Goal: Answer question/provide support: Share knowledge or assist other users

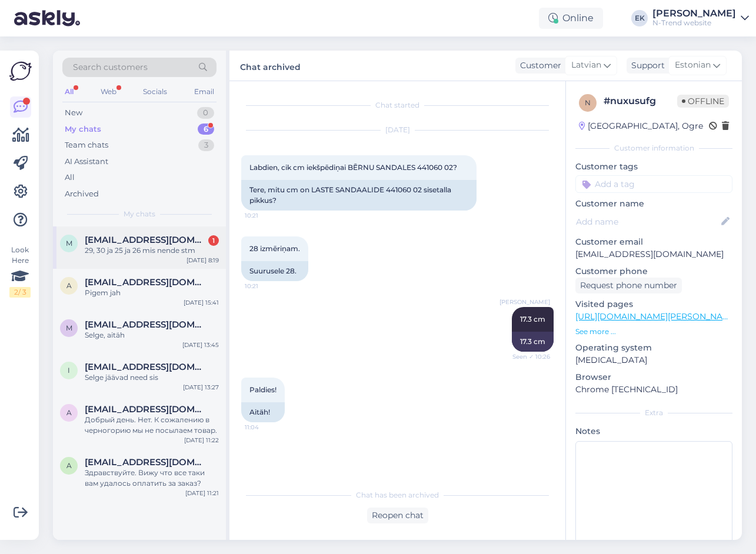
click at [143, 251] on div "29, 30 ja 25 ja 26 mis nende stm" at bounding box center [152, 250] width 134 height 11
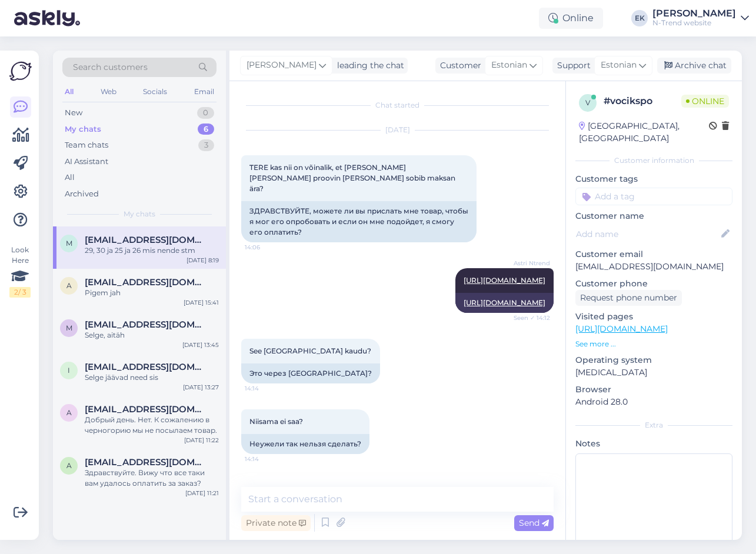
scroll to position [425, 0]
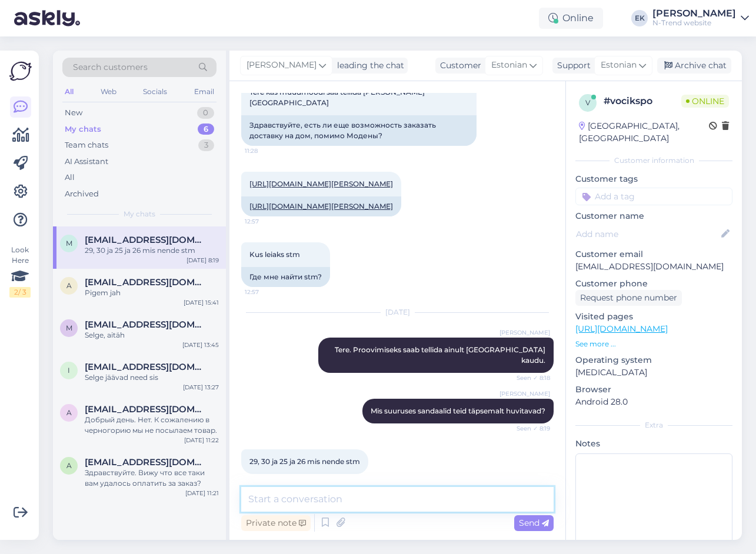
click at [314, 499] on textarea at bounding box center [397, 499] width 312 height 25
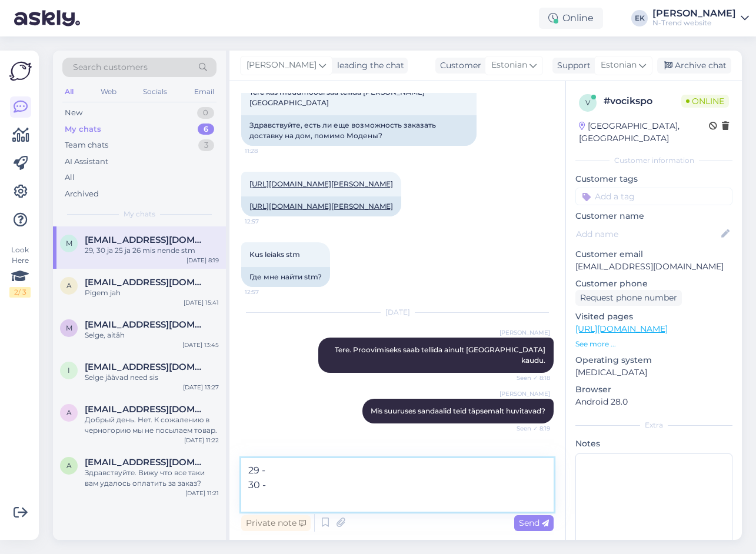
scroll to position [453, 0]
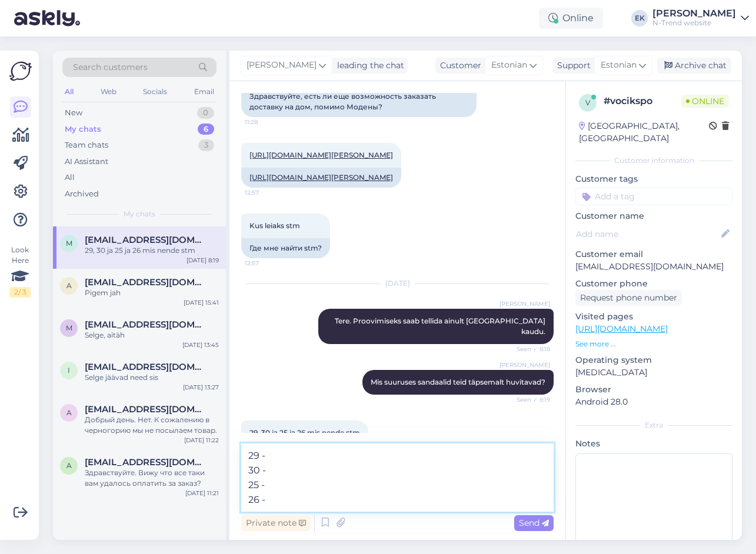
click at [285, 452] on textarea "29 - 30 - 25 - 26 -" at bounding box center [397, 477] width 312 height 68
drag, startPoint x: 270, startPoint y: 472, endPoint x: 280, endPoint y: 470, distance: 10.1
click at [272, 472] on textarea "29 - 19,4 cm 30 - 25 - 26 -" at bounding box center [397, 477] width 312 height 68
click at [279, 487] on textarea "29 - 19,4 cm 30 - 19,8 cm 25 - 26 -" at bounding box center [397, 477] width 312 height 68
click at [272, 500] on textarea "29 - 19,4 cm 30 - 19,8 cm 25 - 16,5 cm 26 -" at bounding box center [397, 477] width 312 height 68
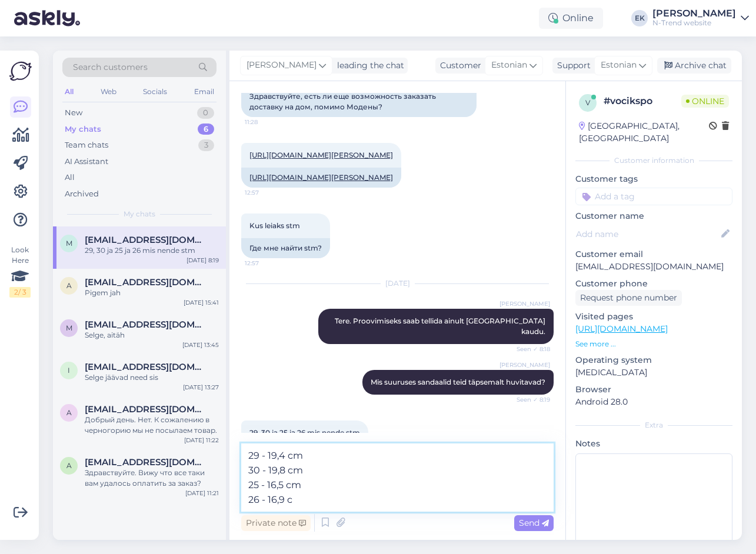
type textarea "29 - 19,4 cm 30 - 19,8 cm 25 - 16,5 cm 26 - 16,9 cm"
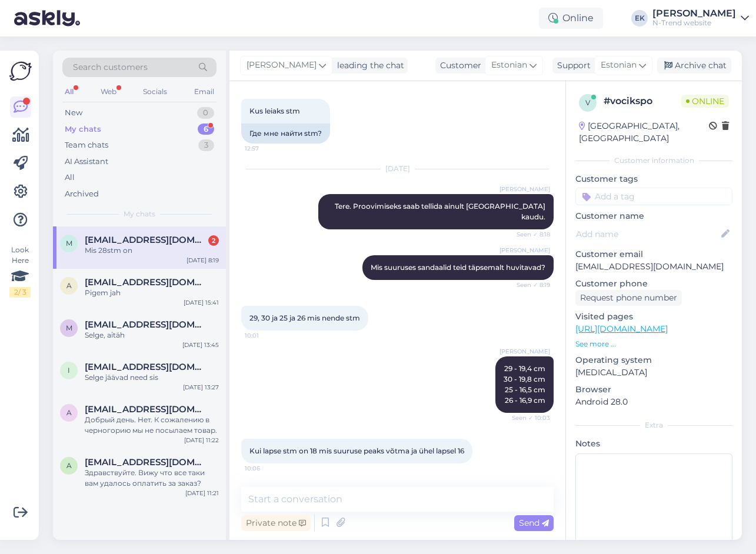
scroll to position [619, 0]
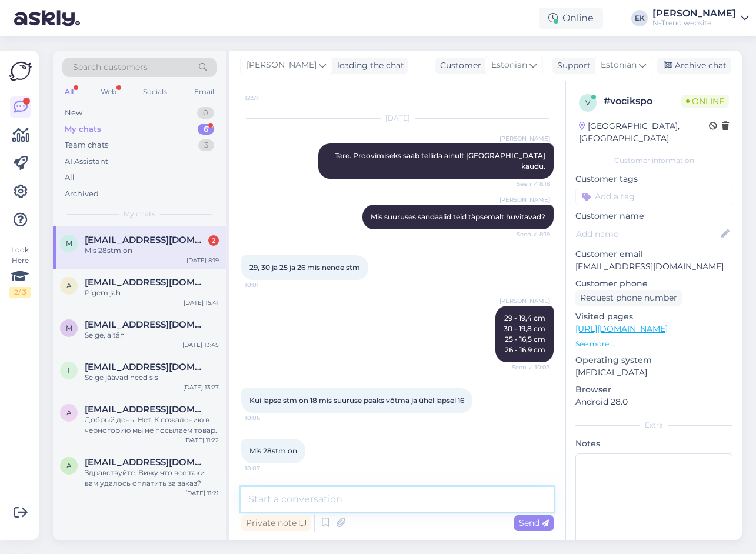
click at [272, 499] on textarea at bounding box center [397, 499] width 312 height 25
type textarea "28 ja 25 ütleks"
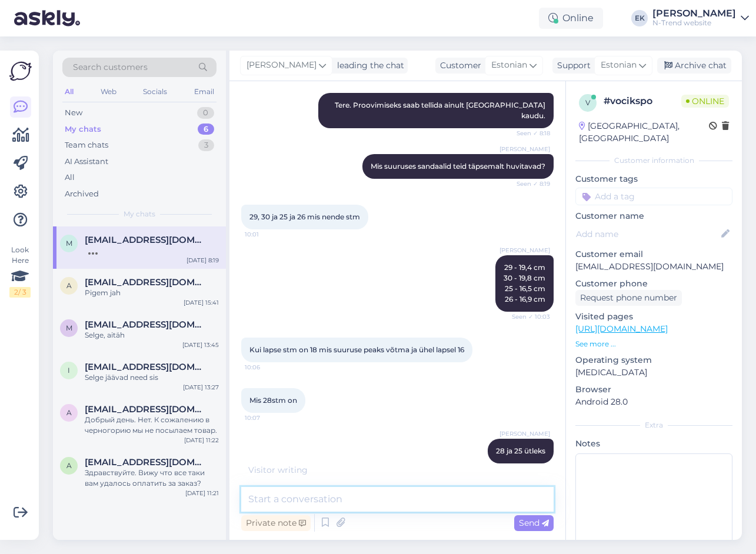
click at [265, 499] on textarea at bounding box center [397, 499] width 312 height 25
type textarea "28 - 18,6 cm"
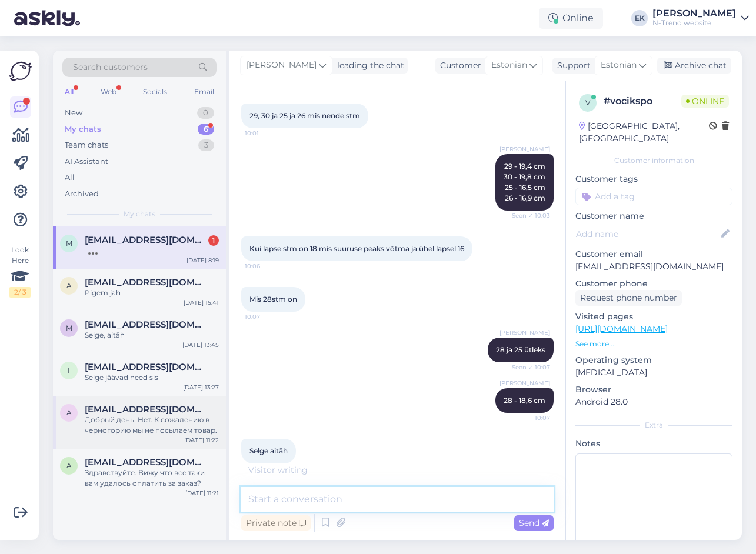
scroll to position [821, 0]
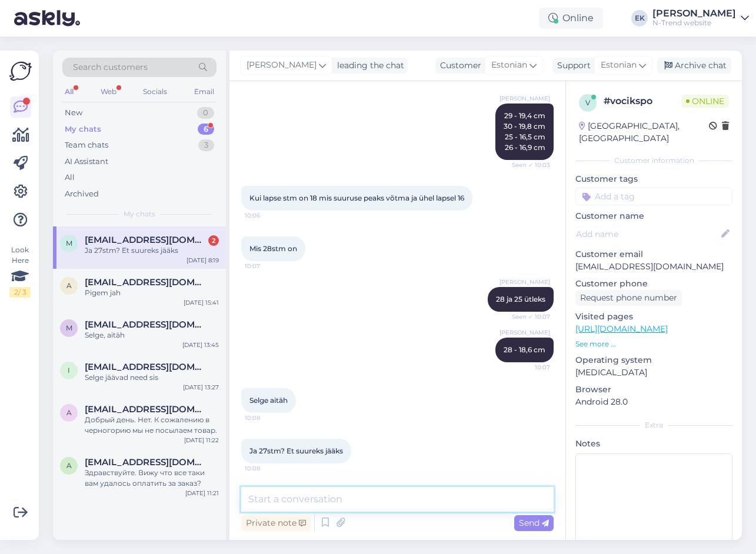
click at [290, 495] on textarea at bounding box center [397, 499] width 312 height 25
type textarea "27 - 17,7 cm"
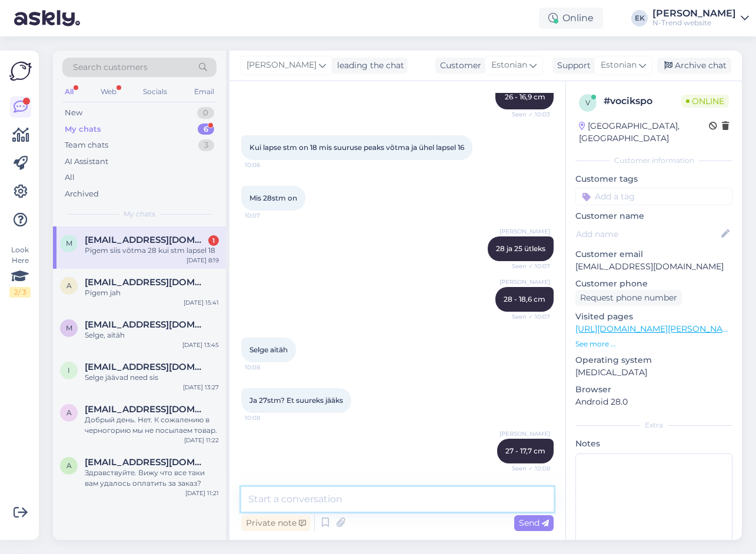
scroll to position [922, 0]
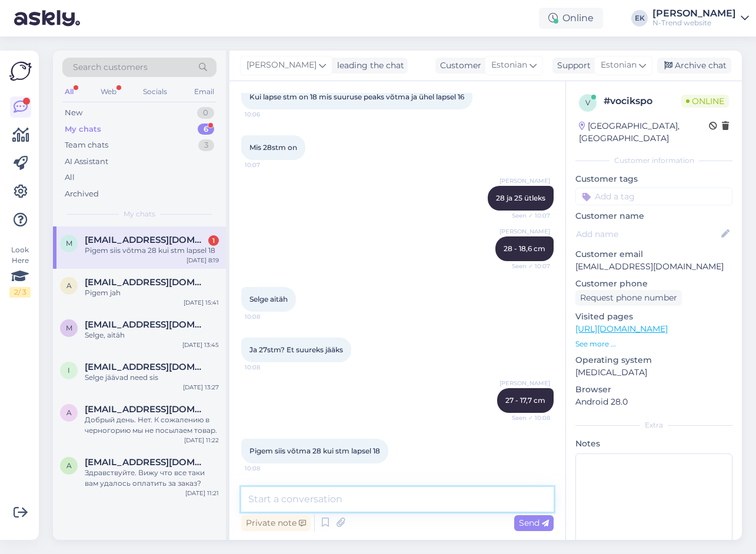
click at [279, 502] on textarea at bounding box center [397, 499] width 312 height 25
click at [122, 287] on span "[EMAIL_ADDRESS][DOMAIN_NAME]" at bounding box center [146, 282] width 122 height 11
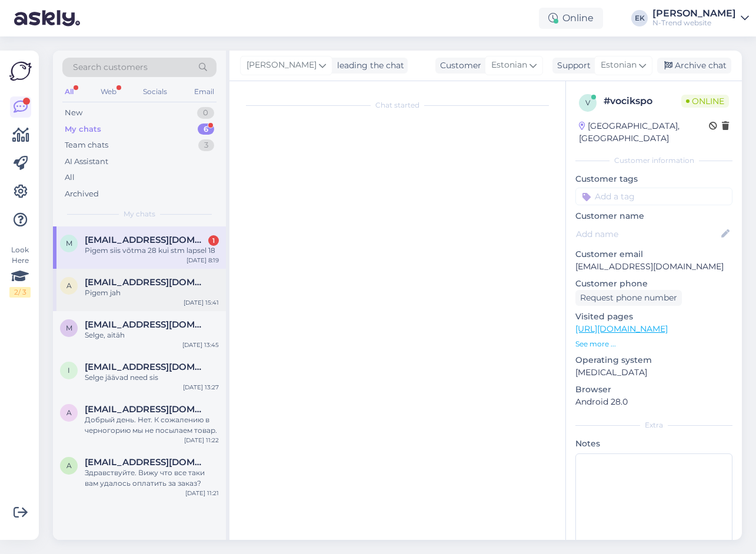
scroll to position [432, 0]
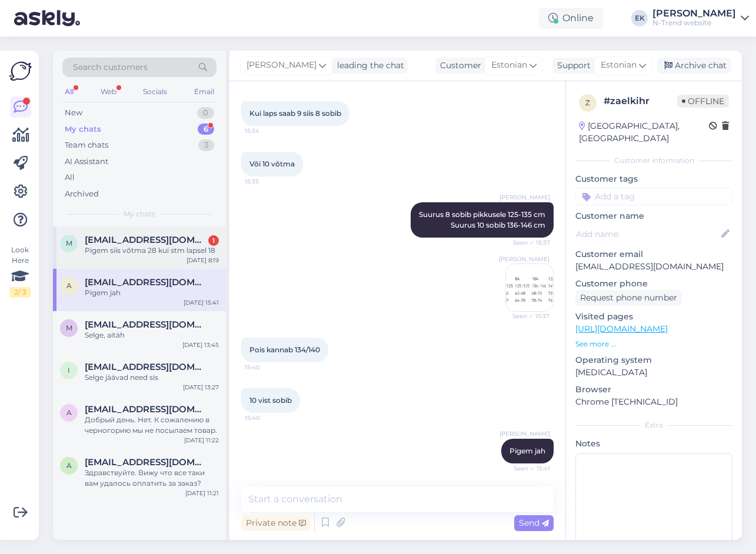
click at [134, 239] on span "[EMAIL_ADDRESS][DOMAIN_NAME]" at bounding box center [146, 240] width 122 height 11
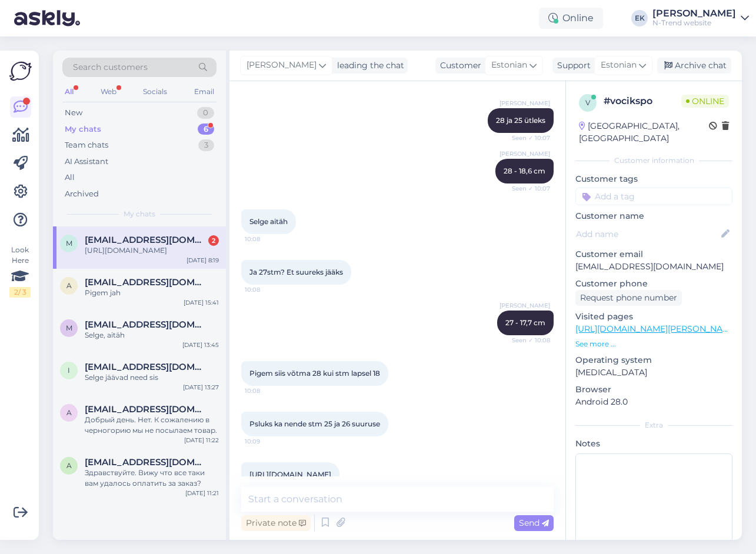
scroll to position [1034, 0]
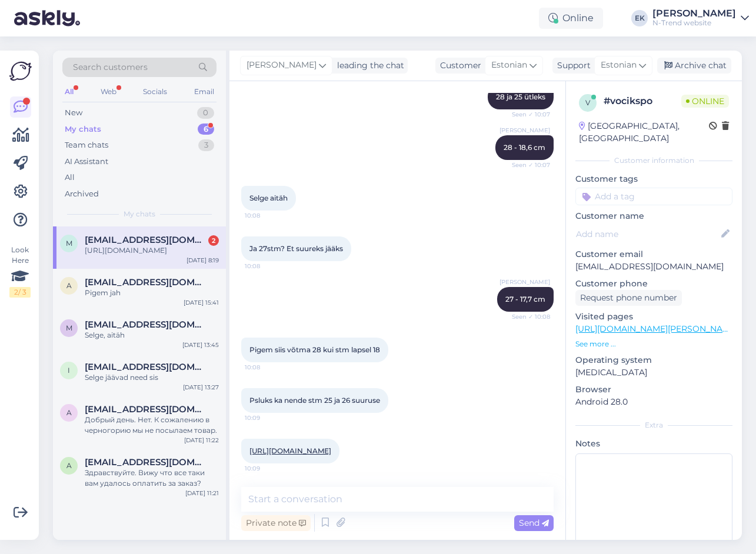
click at [331, 446] on link "[URL][DOMAIN_NAME]" at bounding box center [290, 450] width 82 height 9
click at [323, 499] on textarea at bounding box center [397, 499] width 312 height 25
type textarea "R"
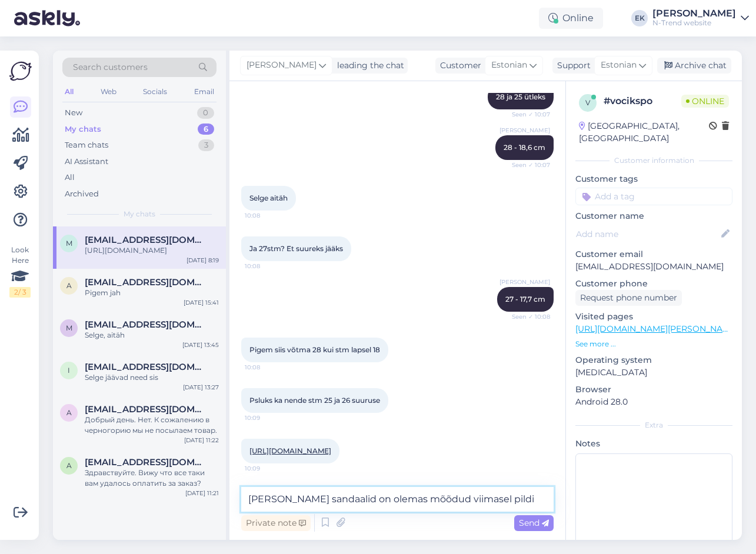
type textarea "[PERSON_NAME] sandaalid on olemas mõõdud viimasel pildil"
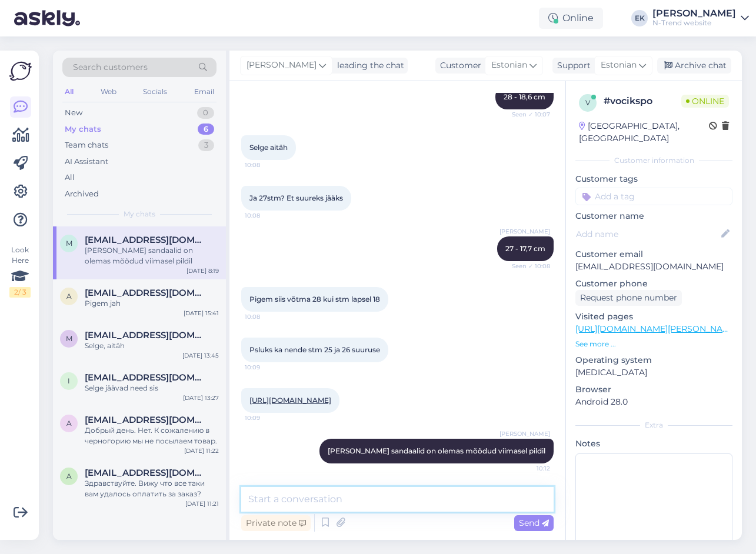
click at [317, 495] on textarea at bounding box center [397, 499] width 312 height 25
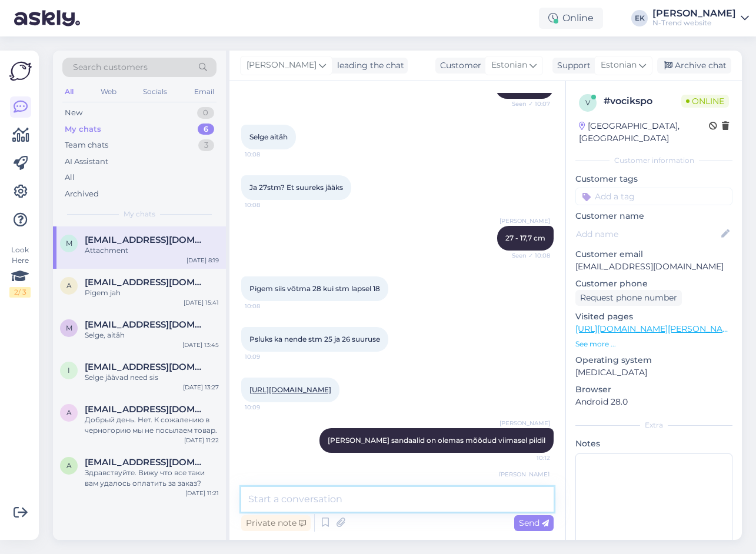
scroll to position [1158, 0]
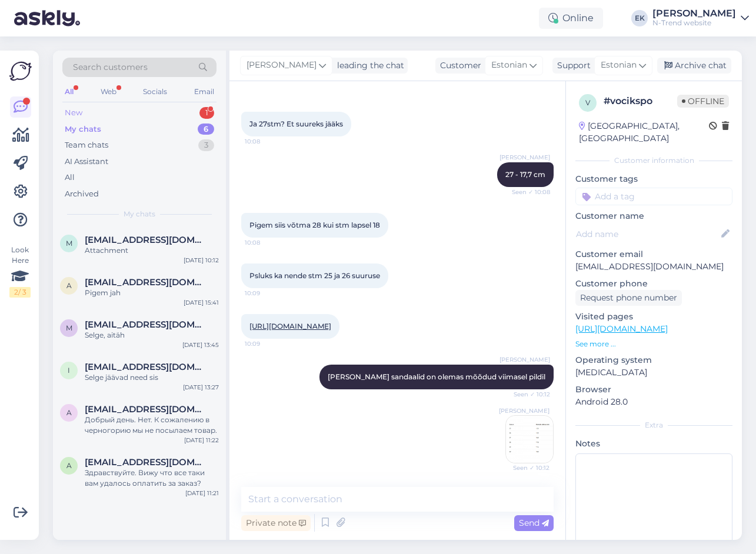
click at [74, 110] on div "New" at bounding box center [74, 113] width 18 height 12
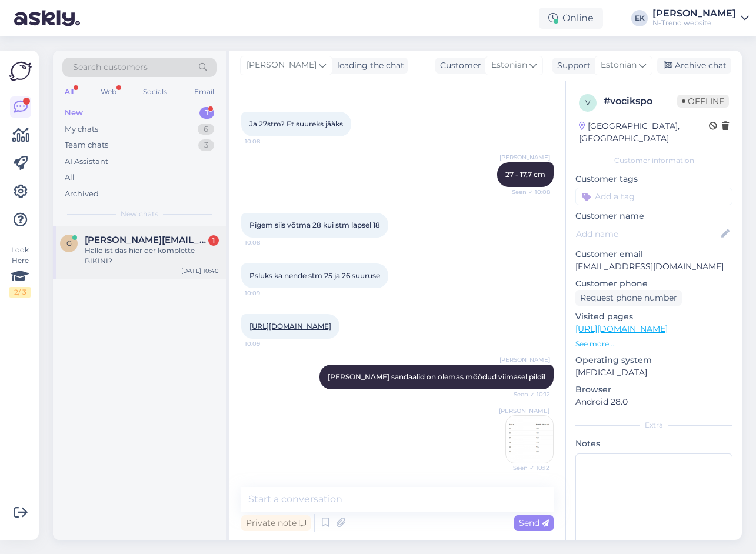
click at [116, 255] on div "Hallo ist das hier der komplette BIKINI?" at bounding box center [152, 255] width 134 height 21
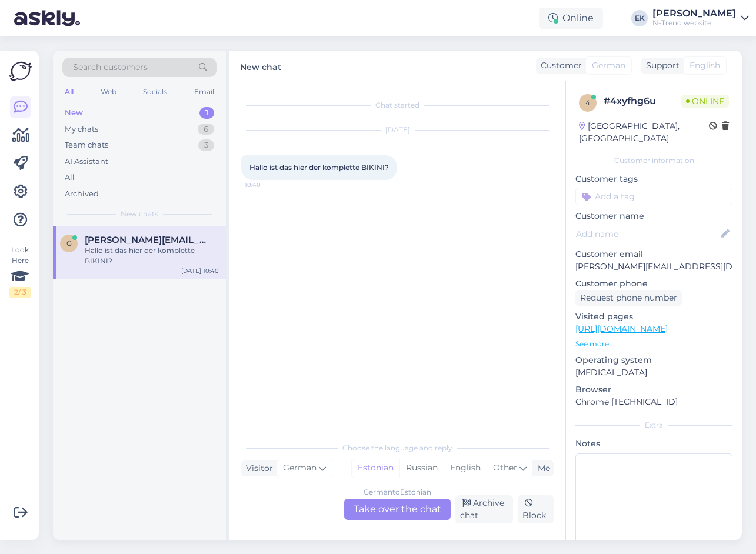
scroll to position [0, 0]
click at [420, 510] on div "German to Estonian Take over the chat" at bounding box center [397, 509] width 106 height 21
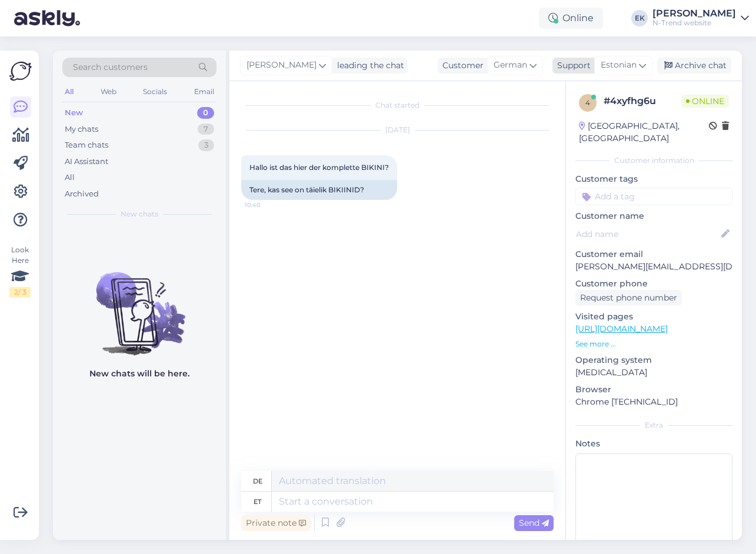
click at [622, 63] on span "Estonian" at bounding box center [618, 65] width 36 height 13
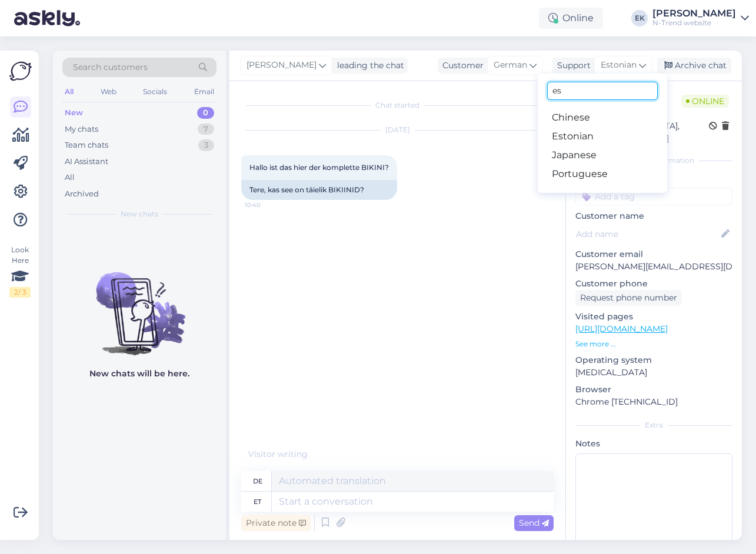
click at [578, 93] on input "es" at bounding box center [602, 91] width 111 height 18
type input "engl"
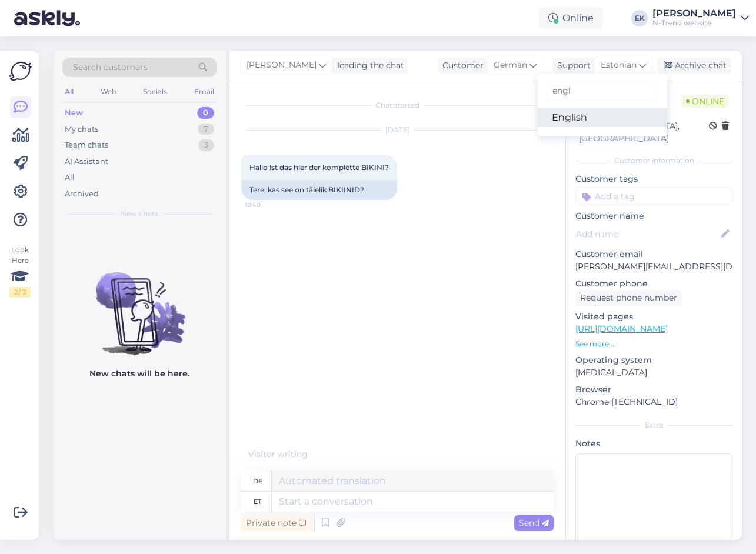
click at [575, 111] on link "English" at bounding box center [601, 117] width 129 height 19
click at [308, 503] on textarea at bounding box center [413, 502] width 282 height 20
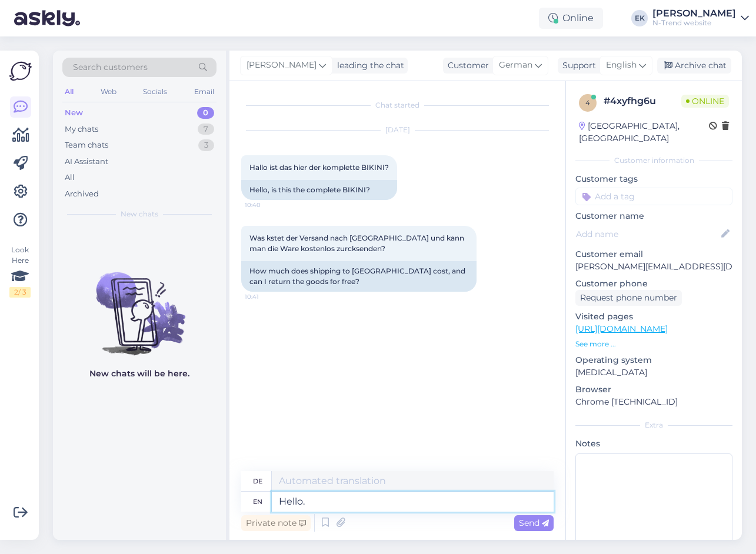
type textarea "Hello."
type textarea "Hallo."
type textarea "Hello. Unfortunately"
type textarea "Hallo. Leider"
type textarea "Hello. Unfortunately we"
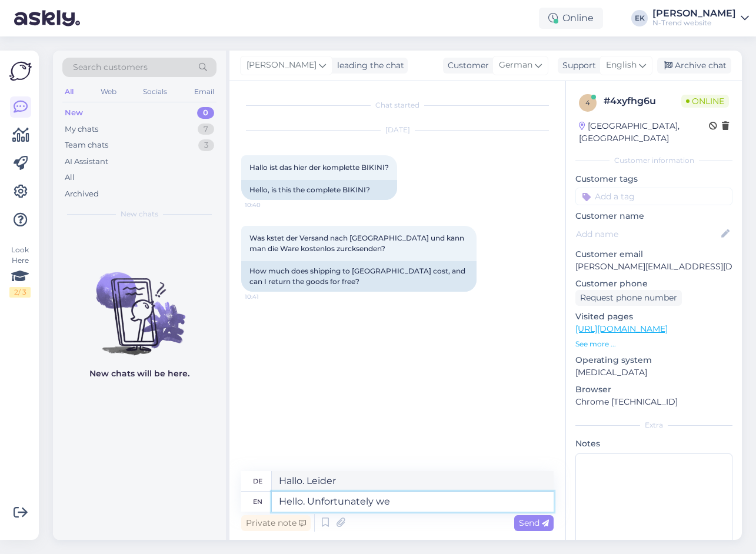
type textarea "Hallo. Leider haben wir"
type textarea "Hello. Unfortunately we do"
type textarea "Hallo. Leider"
type textarea "Hello. Unfortunately we do not"
type textarea "Hallo. Leider haben wir nicht"
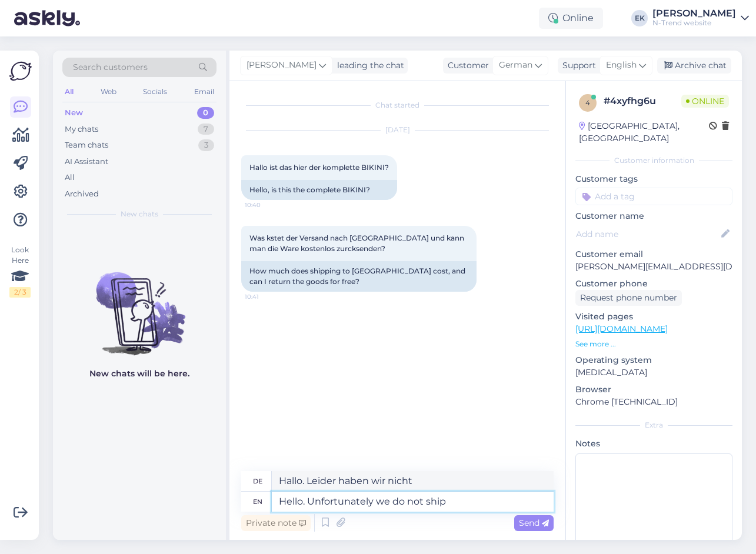
type textarea "Hello. Unfortunately we do not ship"
type textarea "Hallo. Leider versenden wir nicht"
click at [393, 500] on textarea "Hello. Unfortunately we do not ship" at bounding box center [413, 502] width 282 height 20
click at [375, 503] on textarea "Hello. Unfortunately we do not ship" at bounding box center [413, 502] width 282 height 20
type textarea "Hello. Unfortunately currwe do not ship"
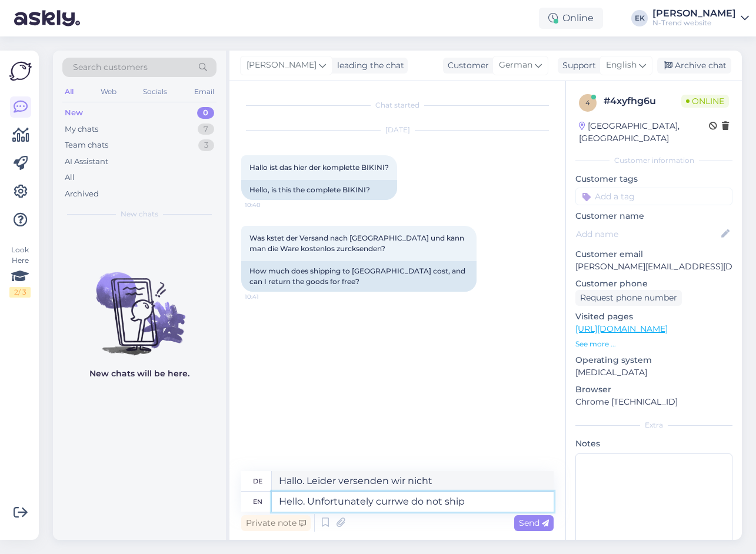
type textarea "Hallo. Leider versenden wir derzeit nicht"
type textarea "Hello. Unfortunately currenwe do not ship"
type textarea "Hallo. Leider versenden wir nicht"
type textarea "Hello. Unfortunately currentlwe do not ship"
type textarea "Hallo. Leider versenden wir derzeit nicht"
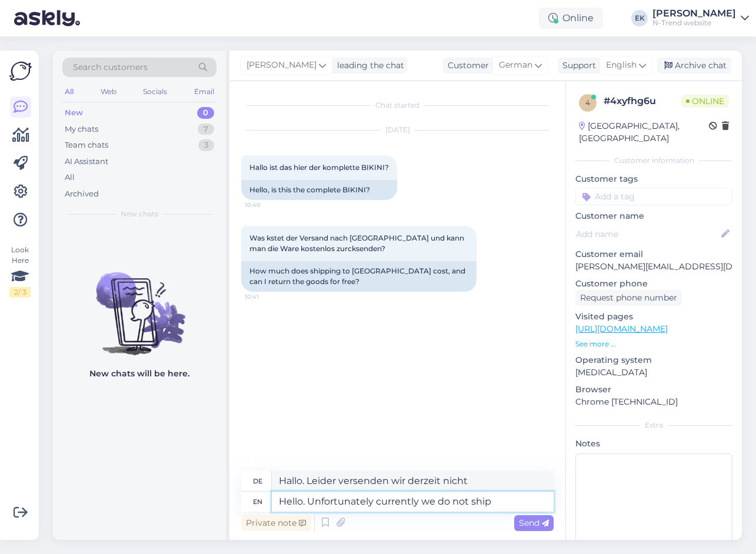
click at [506, 500] on textarea "Hello. Unfortunately currently we do not ship" at bounding box center [413, 502] width 282 height 20
type textarea "Hello. Unfortunately currently we do not ship to"
type textarea "Hallo. Leider versenden wir derzeit nicht nach"
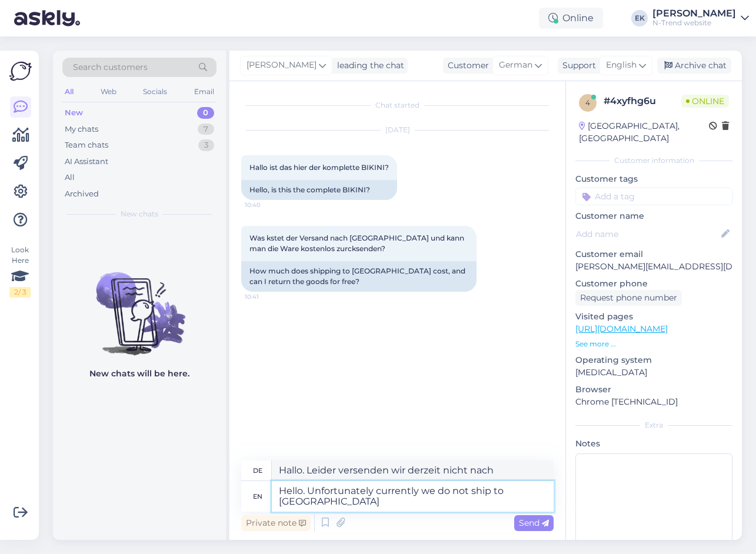
type textarea "Hello. Unfortunately currently we do not ship to [GEOGRAPHIC_DATA]."
type textarea "Hallo. Leider liefern wir derzeit nicht nach [GEOGRAPHIC_DATA]."
type textarea "Hello. Unfortunately currently we do not ship to [GEOGRAPHIC_DATA]."
click at [530, 526] on span "Send" at bounding box center [534, 522] width 30 height 11
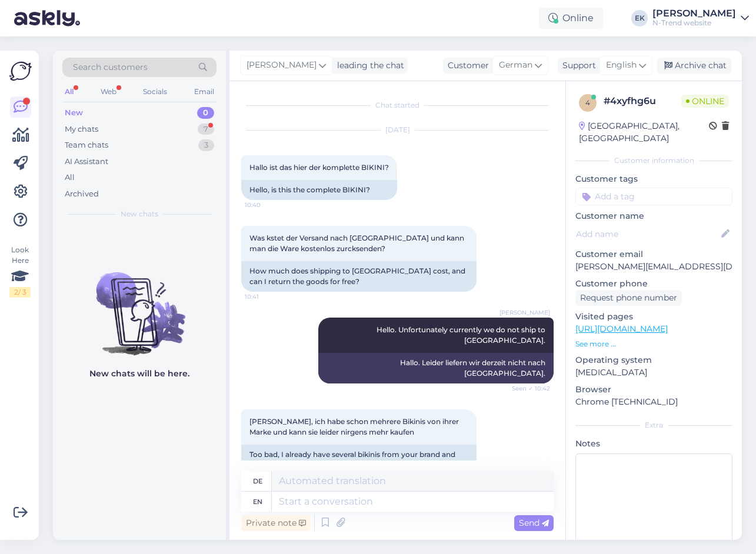
scroll to position [6, 0]
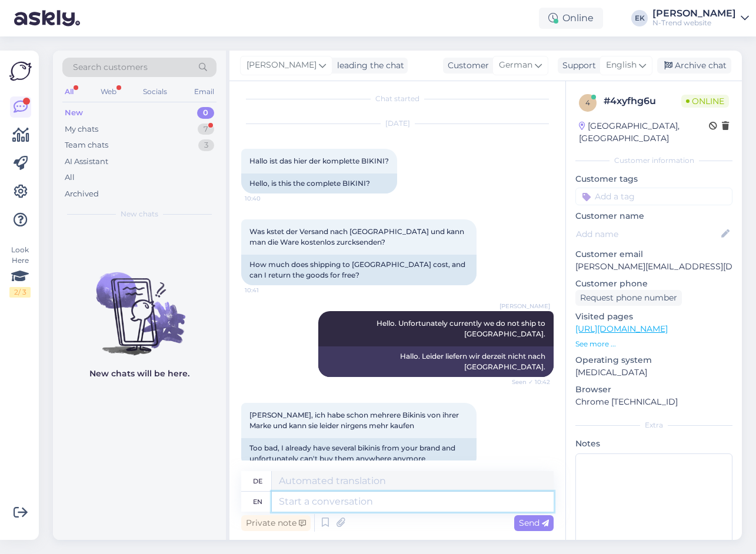
click at [410, 502] on textarea at bounding box center [413, 502] width 282 height 20
click at [634, 323] on link "[URL][DOMAIN_NAME]" at bounding box center [621, 328] width 92 height 11
click at [411, 502] on textarea at bounding box center [413, 502] width 282 height 20
type textarea "So"
type textarea "Also"
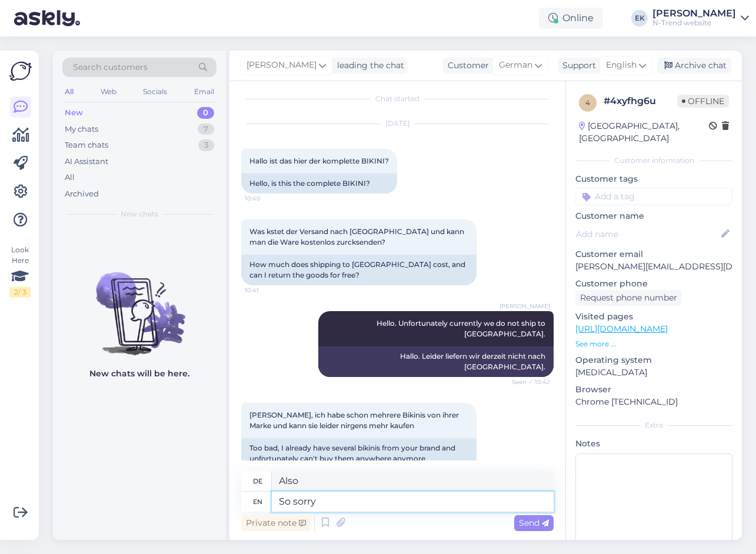
type textarea "So sorry"
type textarea "Es tut mir so [PERSON_NAME]"
type textarea "So sorry to hear"
type textarea "Es tut mir so [PERSON_NAME] zu [PERSON_NAME]"
type textarea "So sorry to hear that."
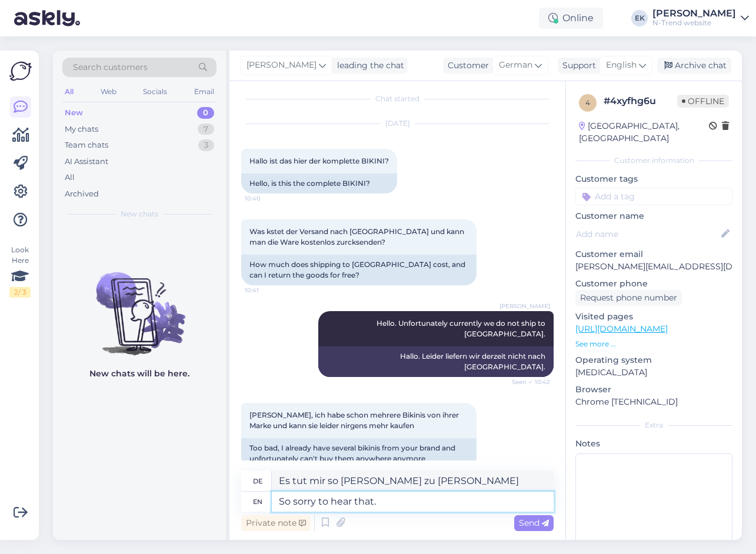
type textarea "Das tut mir so [PERSON_NAME]."
type textarea "So sorry to hear that. Doesn't"
type textarea "Es tut mir so [PERSON_NAME], das zu hören."
type textarea "So sorry to hear that. Doesn't [DOMAIN_NAME]"
type textarea "Das tut [PERSON_NAME]. [DOMAIN_NAME]"
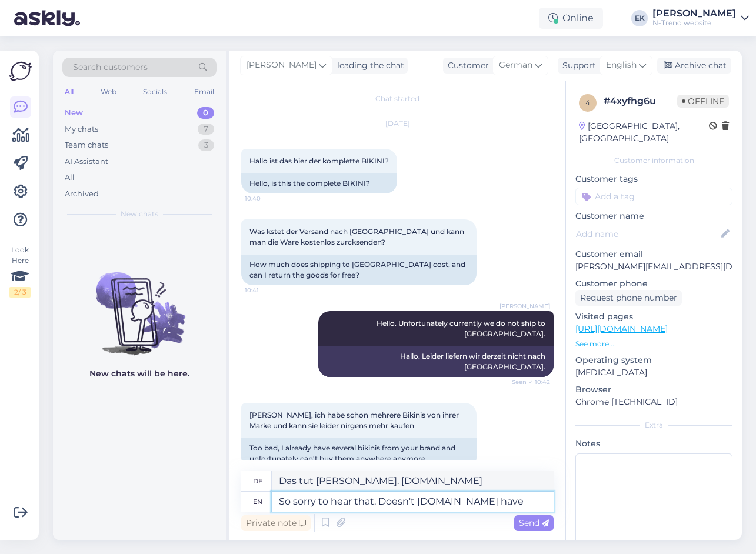
type textarea "So sorry to hear that. Doesn't [DOMAIN_NAME] have"
type textarea "Das tut [PERSON_NAME]. Hat [DOMAIN_NAME] nicht"
type textarea "So sorry to hear that. Doesn't [DOMAIN_NAME] have them"
type textarea "Das tut [PERSON_NAME]. Gibt es die nicht bei [DOMAIN_NAME] ?"
type textarea "So sorry to hear that. Doesn't [DOMAIN_NAME] have them?"
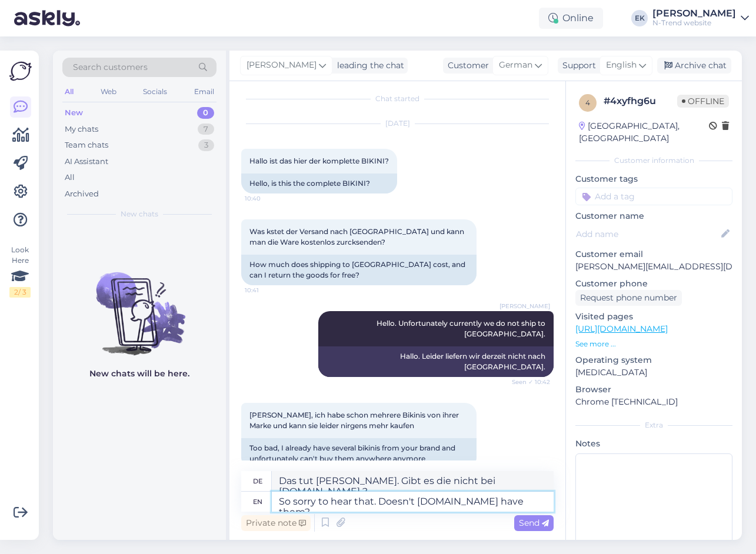
type textarea "Das tut mir sehr [PERSON_NAME]. Gibt es die nicht bei [DOMAIN_NAME] ?"
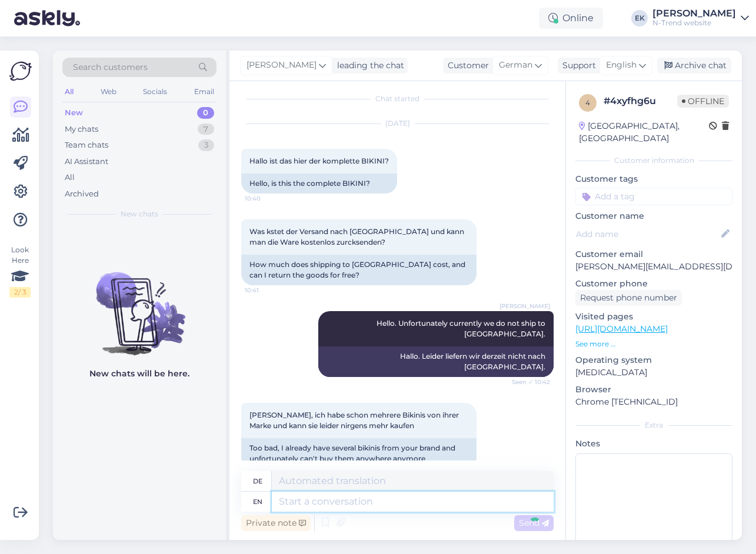
scroll to position [77, 0]
